Goal: Find specific page/section: Find specific page/section

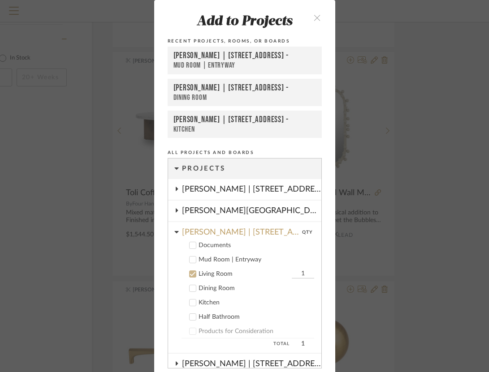
scroll to position [145, 0]
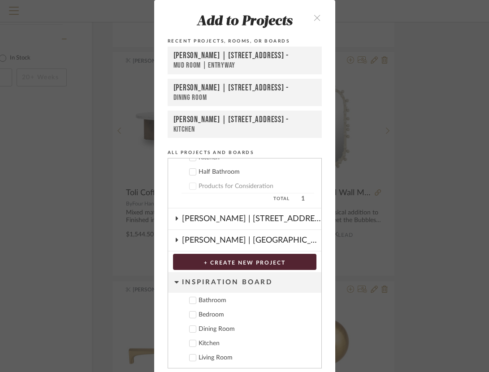
click at [106, 99] on div "Add to Projects Recent Projects, Rooms, or Boards [PERSON_NAME] | [STREET_ADDRE…" at bounding box center [244, 186] width 489 height 372
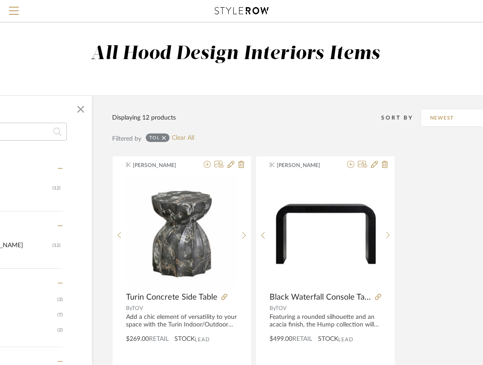
scroll to position [0, 0]
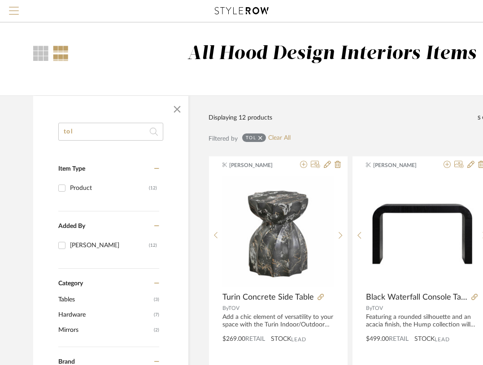
click at [18, 12] on span "Menu" at bounding box center [14, 13] width 10 height 13
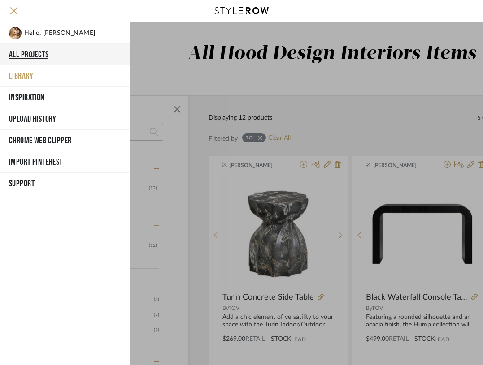
click at [32, 54] on button "All Projects" at bounding box center [65, 55] width 130 height 22
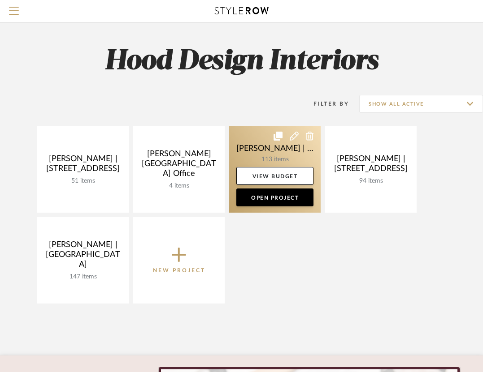
click at [262, 153] on link at bounding box center [274, 169] width 91 height 86
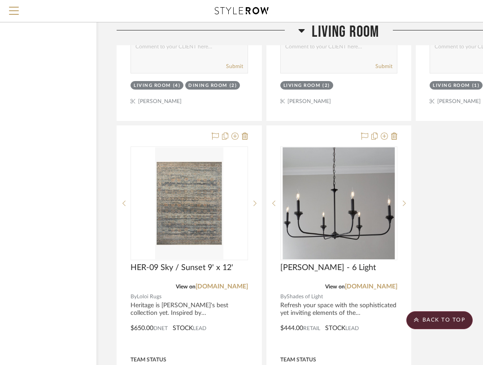
scroll to position [2609, 72]
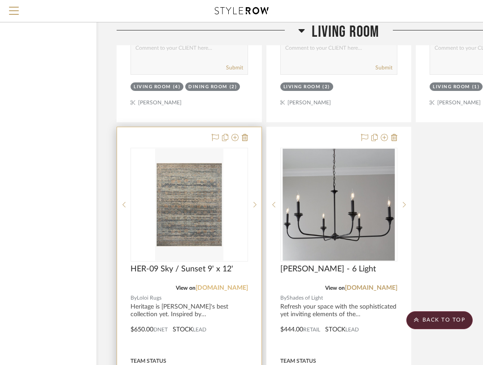
click at [226, 285] on link "[DOMAIN_NAME]" at bounding box center [221, 288] width 52 height 6
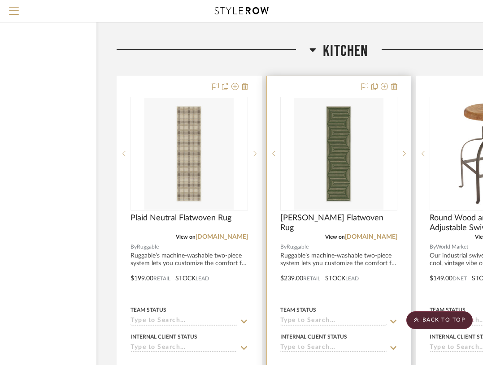
scroll to position [4387, 72]
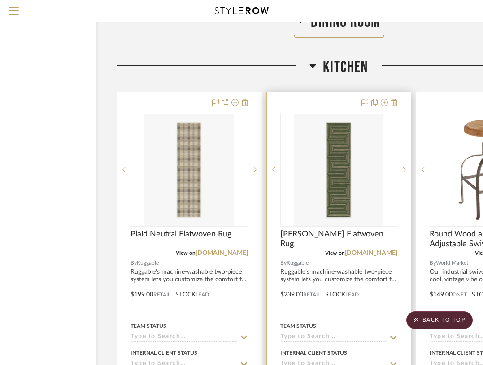
click at [351, 94] on div at bounding box center [339, 288] width 144 height 392
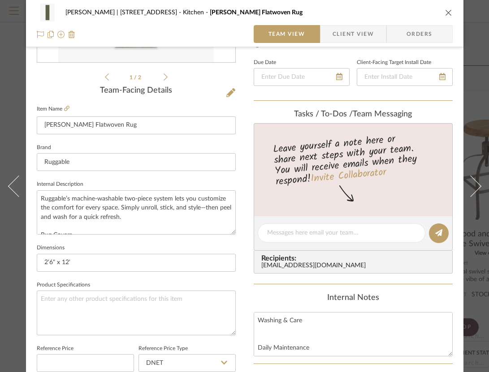
scroll to position [194, 0]
click at [67, 259] on input "2'6" x 12'" at bounding box center [136, 263] width 199 height 18
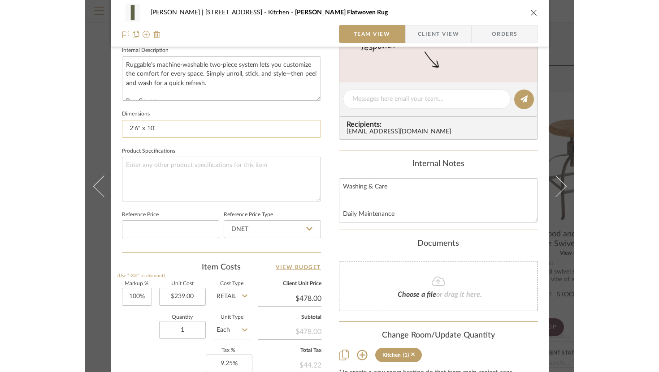
scroll to position [389, 0]
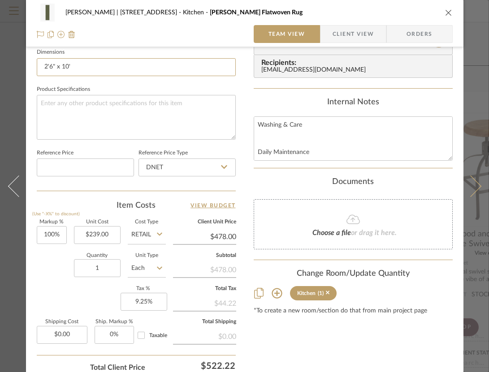
type input "2'6" x 10'"
click at [467, 184] on icon at bounding box center [470, 186] width 22 height 22
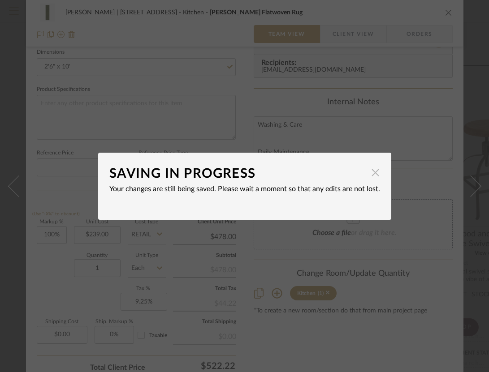
click at [372, 174] on span "button" at bounding box center [376, 173] width 18 height 18
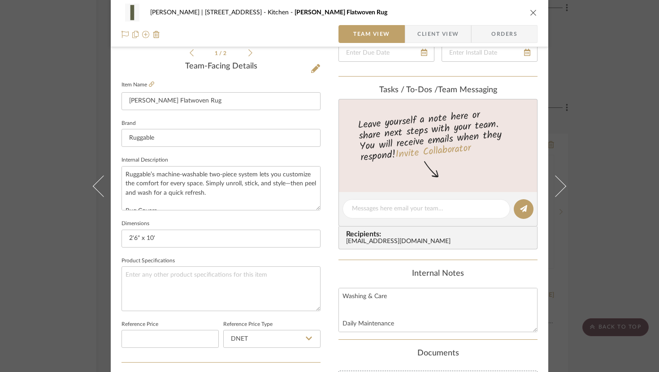
scroll to position [147, 0]
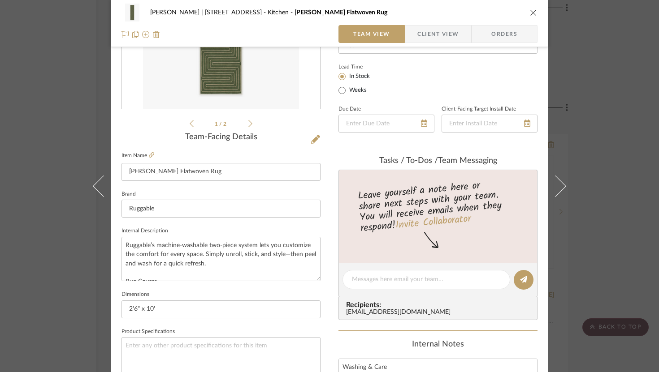
click at [488, 138] on div "Jeremy French | 1724 W 39th St Kitchen Fern Green Flatwoven Rug Team View Clien…" at bounding box center [329, 186] width 659 height 372
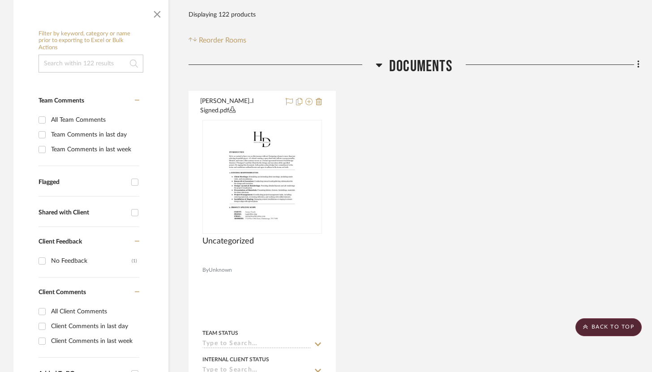
scroll to position [0, 0]
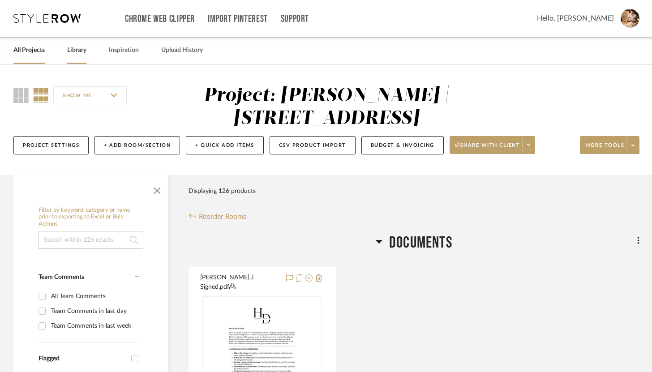
click at [71, 53] on link "Library" at bounding box center [76, 50] width 19 height 12
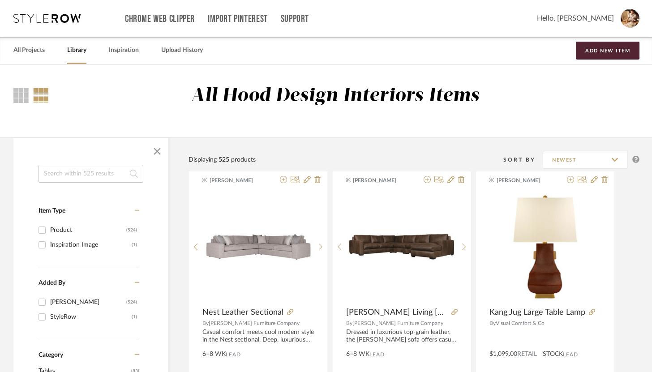
click at [111, 170] on input at bounding box center [91, 174] width 105 height 18
type input "chandelier"
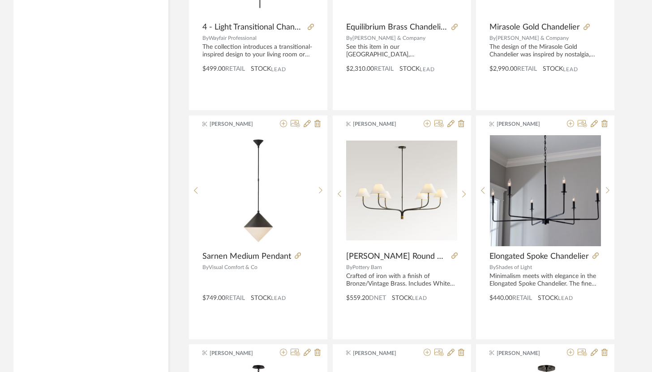
scroll to position [1242, 0]
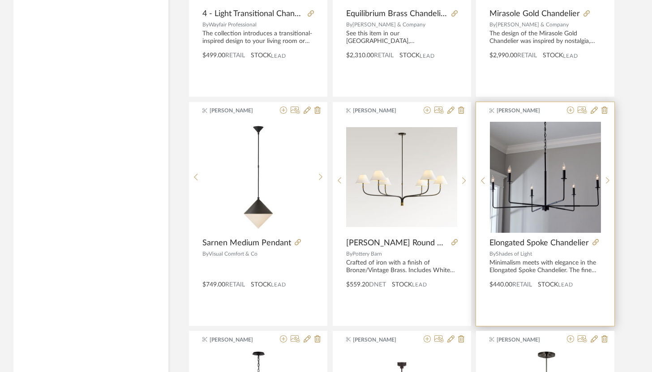
click at [591, 242] on div at bounding box center [595, 243] width 12 height 10
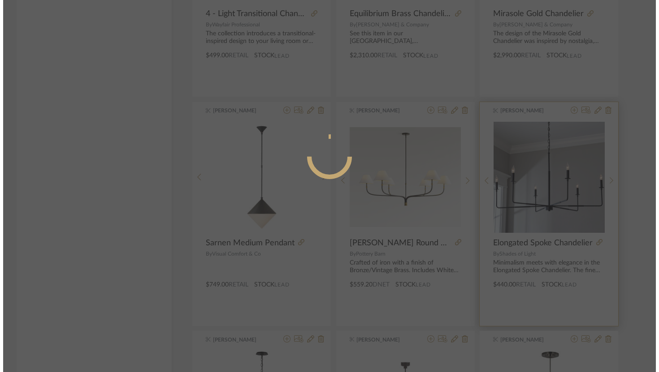
scroll to position [0, 0]
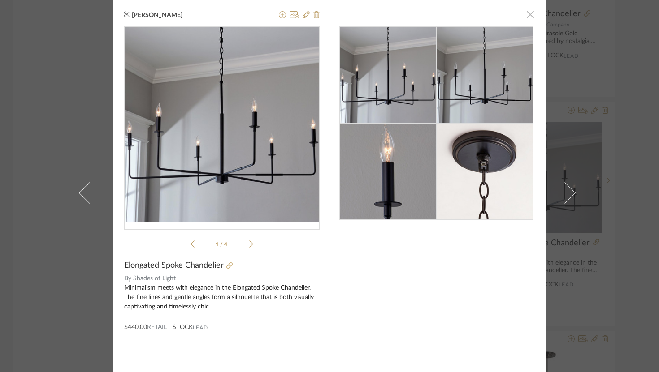
click at [527, 19] on span "button" at bounding box center [530, 14] width 18 height 18
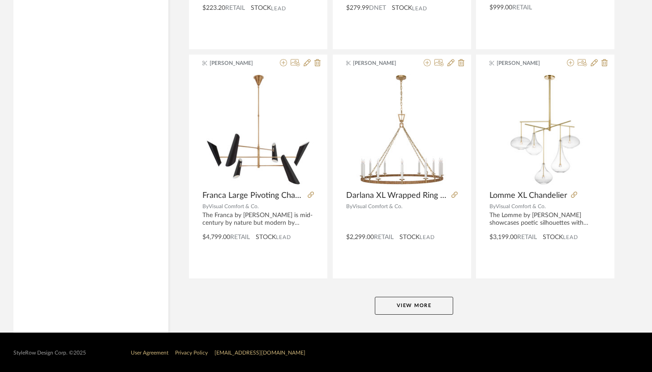
scroll to position [2666, 0]
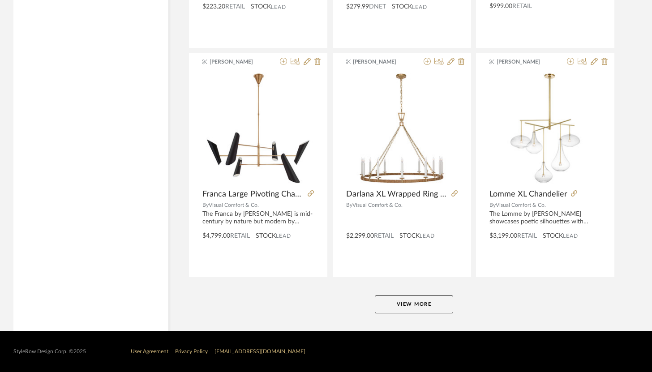
click at [434, 304] on button "View More" at bounding box center [414, 305] width 78 height 18
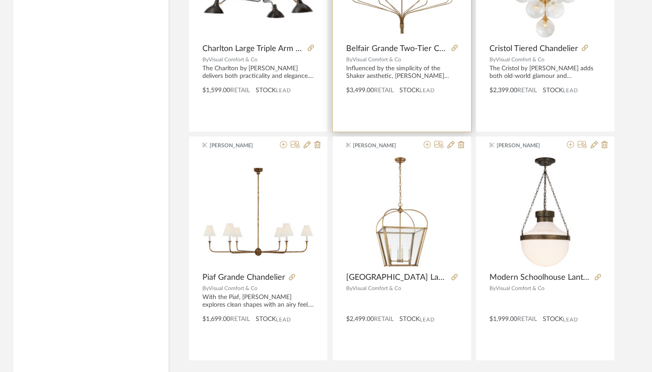
scroll to position [5151, 0]
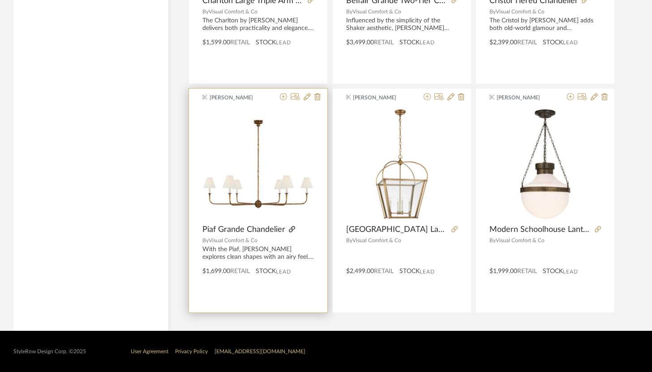
click at [289, 229] on icon at bounding box center [292, 229] width 6 height 6
